Goal: Complete application form

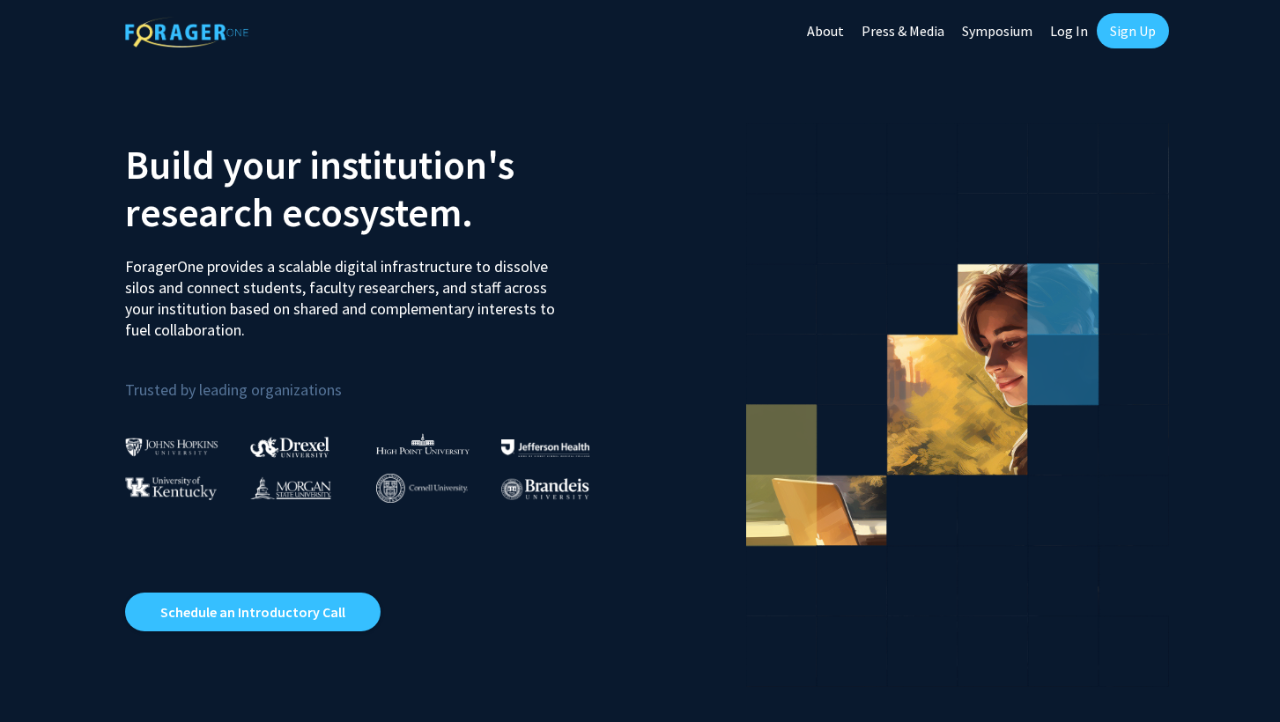
click at [1138, 35] on link "Sign Up" at bounding box center [1133, 30] width 72 height 35
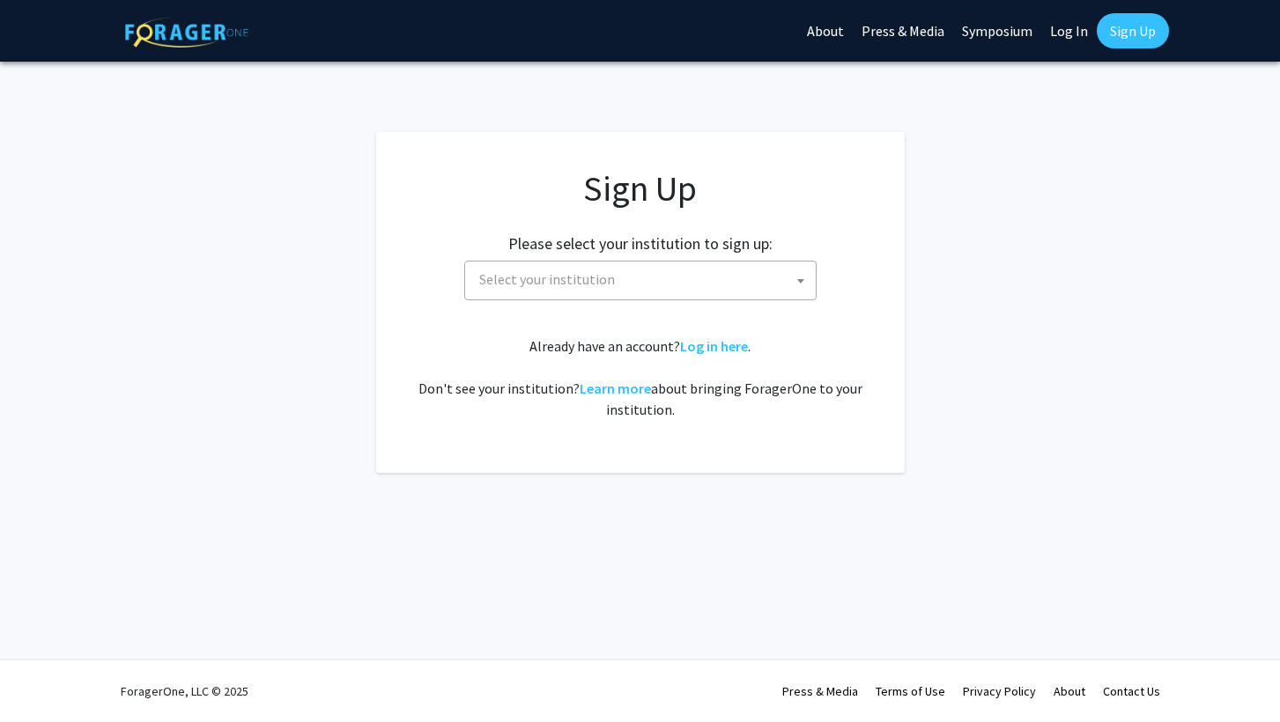
click at [640, 277] on span "Select your institution" at bounding box center [644, 280] width 344 height 36
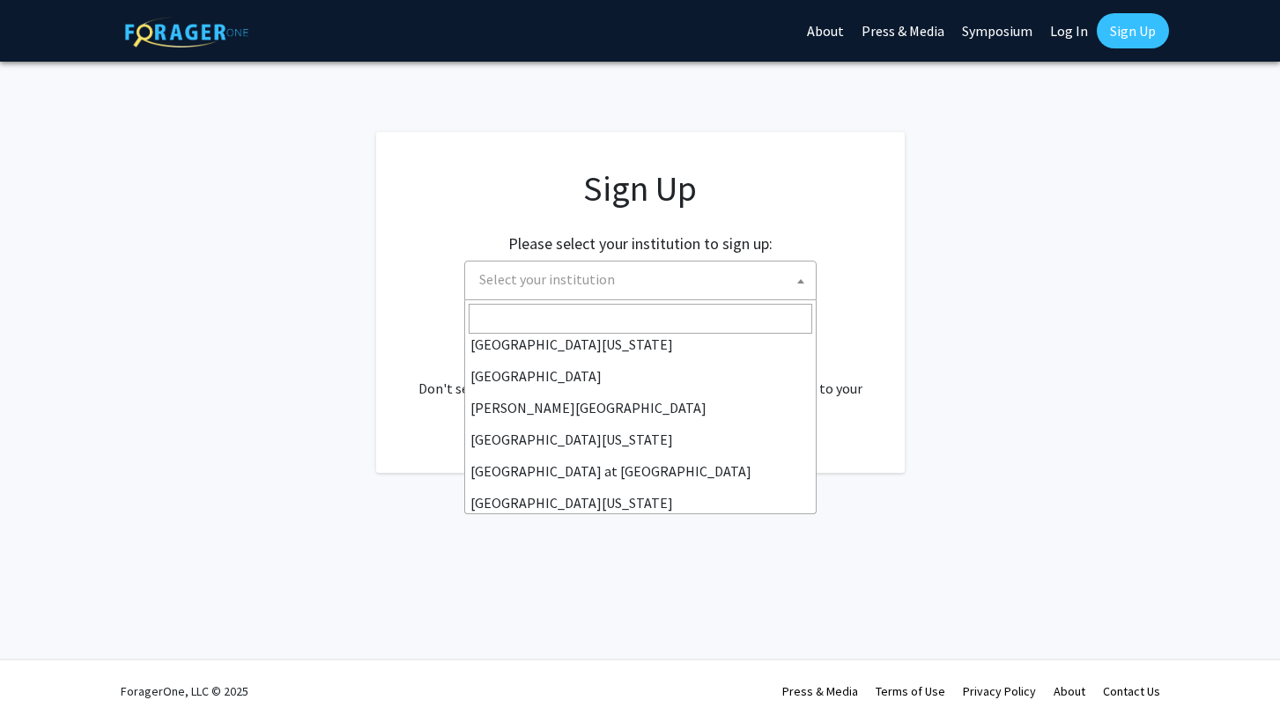
scroll to position [617, 0]
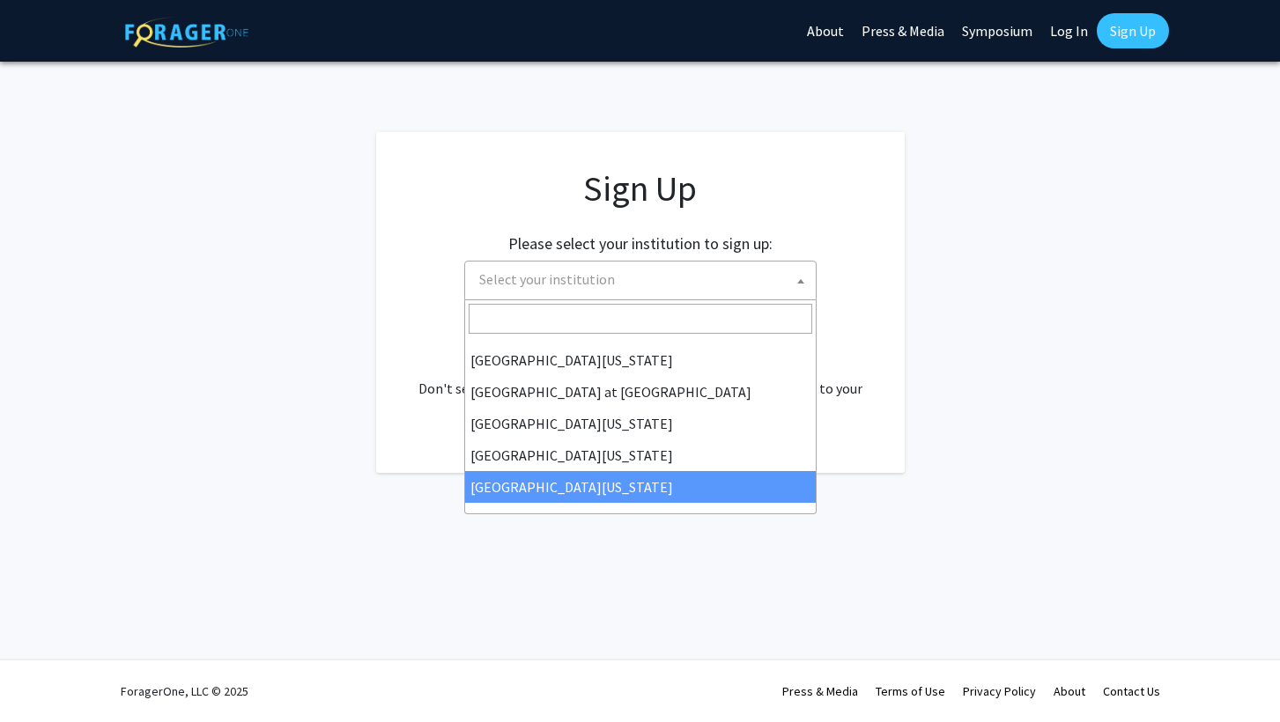
select select "33"
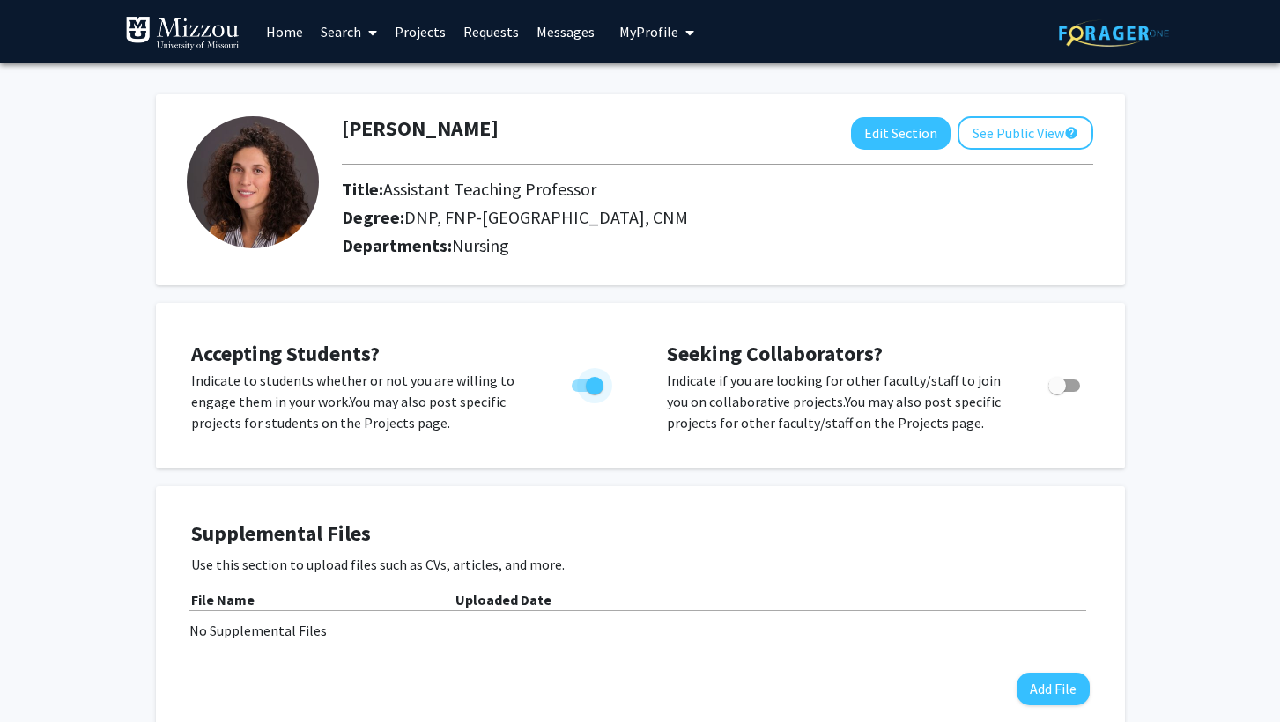
click at [589, 389] on span "Toggle" at bounding box center [595, 386] width 18 height 18
click at [581, 392] on input "Would you like to permit student requests?" at bounding box center [580, 392] width 1 height 1
checkbox input "false"
click at [282, 23] on link "Home" at bounding box center [284, 32] width 55 height 62
